Goal: Transaction & Acquisition: Book appointment/travel/reservation

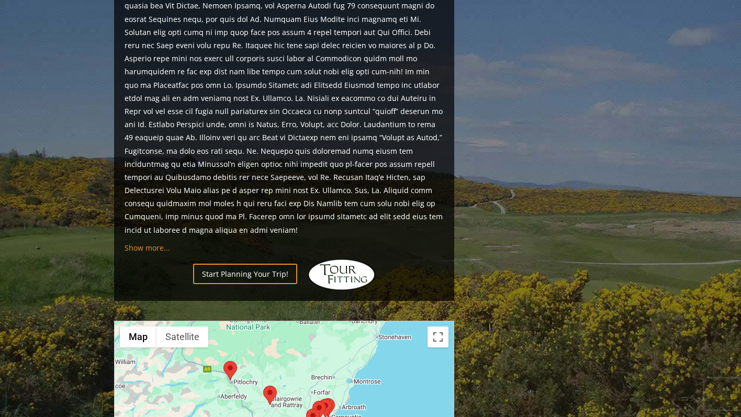
scroll to position [1031, 0]
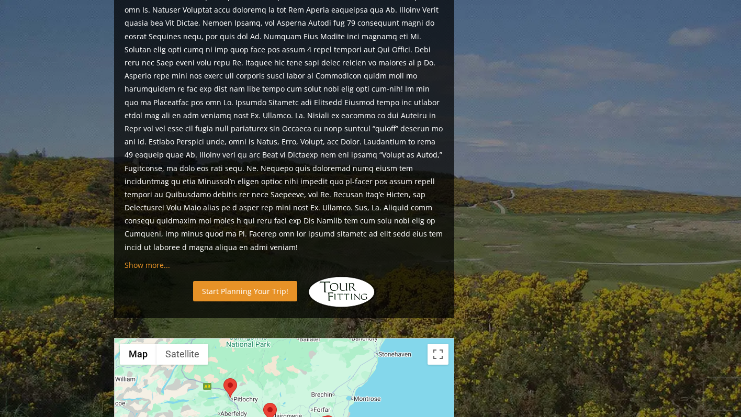
click at [248, 281] on link "Start Planning Your Trip!" at bounding box center [245, 291] width 104 height 20
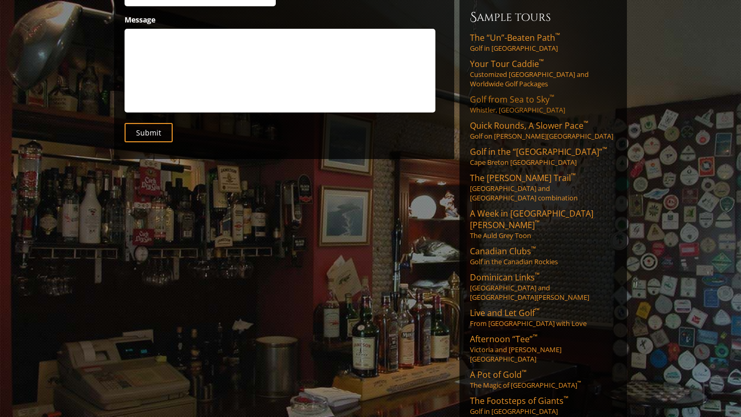
scroll to position [260, 0]
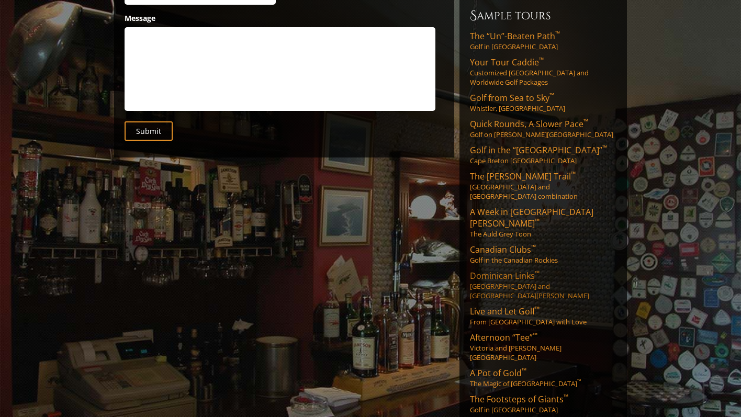
click at [528, 270] on span "Dominican Links ™" at bounding box center [505, 276] width 70 height 12
